Goal: Check status: Check status

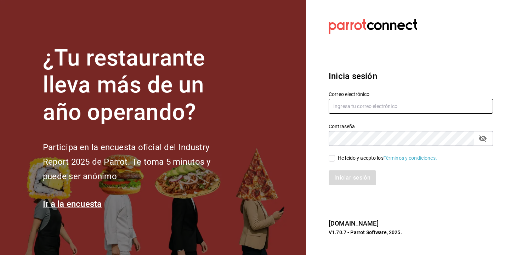
click at [365, 110] on input "text" at bounding box center [411, 106] width 164 height 15
type input "[EMAIL_ADDRESS][DOMAIN_NAME]"
click at [333, 159] on input "He leído y acepto los Términos y condiciones." at bounding box center [332, 158] width 6 height 6
checkbox input "true"
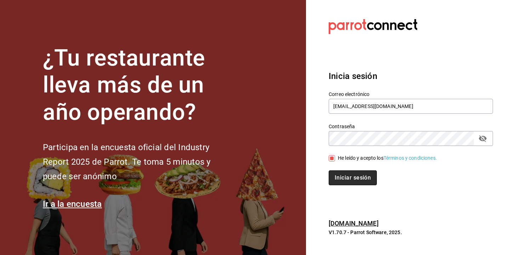
click at [342, 173] on button "Iniciar sesión" at bounding box center [353, 177] width 48 height 15
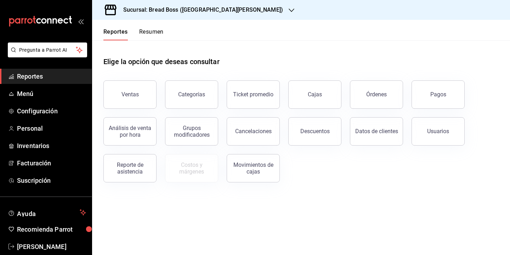
click at [204, 9] on h3 "Sucursal: Bread Boss ([GEOGRAPHIC_DATA][PERSON_NAME])" at bounding box center [200, 10] width 165 height 8
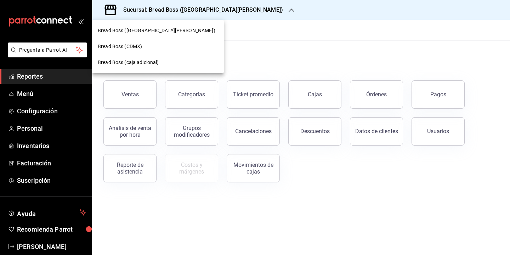
click at [161, 47] on div "Bread Boss (CDMX)" at bounding box center [158, 46] width 120 height 7
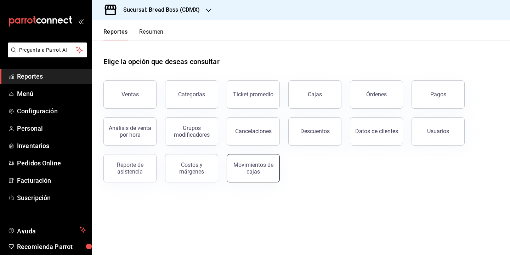
click at [271, 169] on div "Movimientos de cajas" at bounding box center [253, 167] width 44 height 13
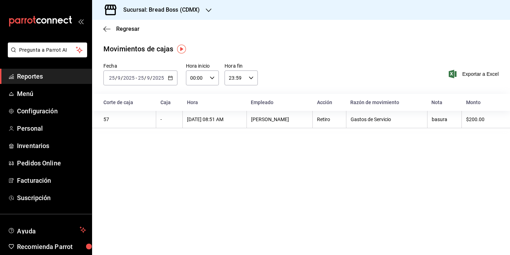
click at [168, 77] on \(Stroke\) "button" at bounding box center [170, 77] width 4 height 0
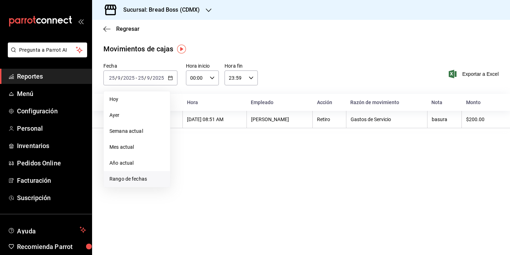
click at [126, 180] on span "Rango de fechas" at bounding box center [136, 178] width 55 height 7
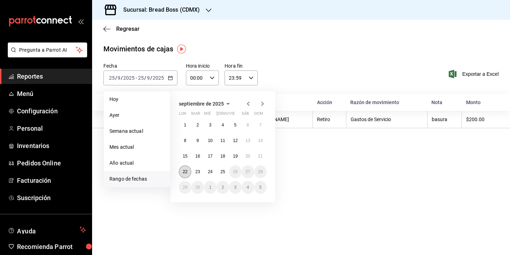
click at [185, 168] on button "22" at bounding box center [185, 171] width 12 height 13
click at [227, 168] on button "25" at bounding box center [222, 171] width 12 height 13
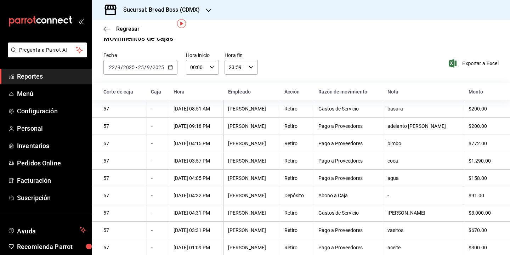
scroll to position [34, 0]
